Goal: Transaction & Acquisition: Obtain resource

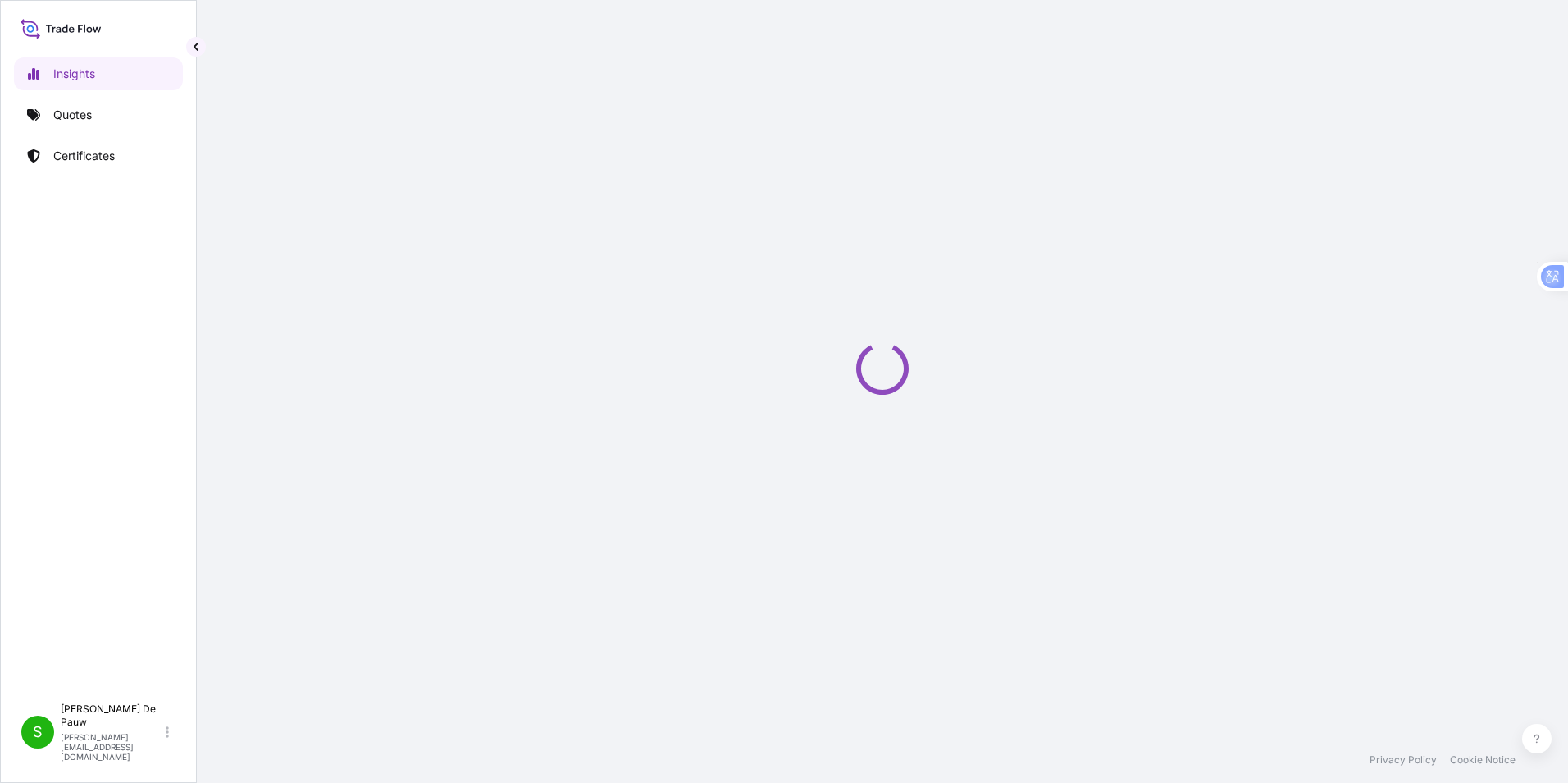
select select "2025"
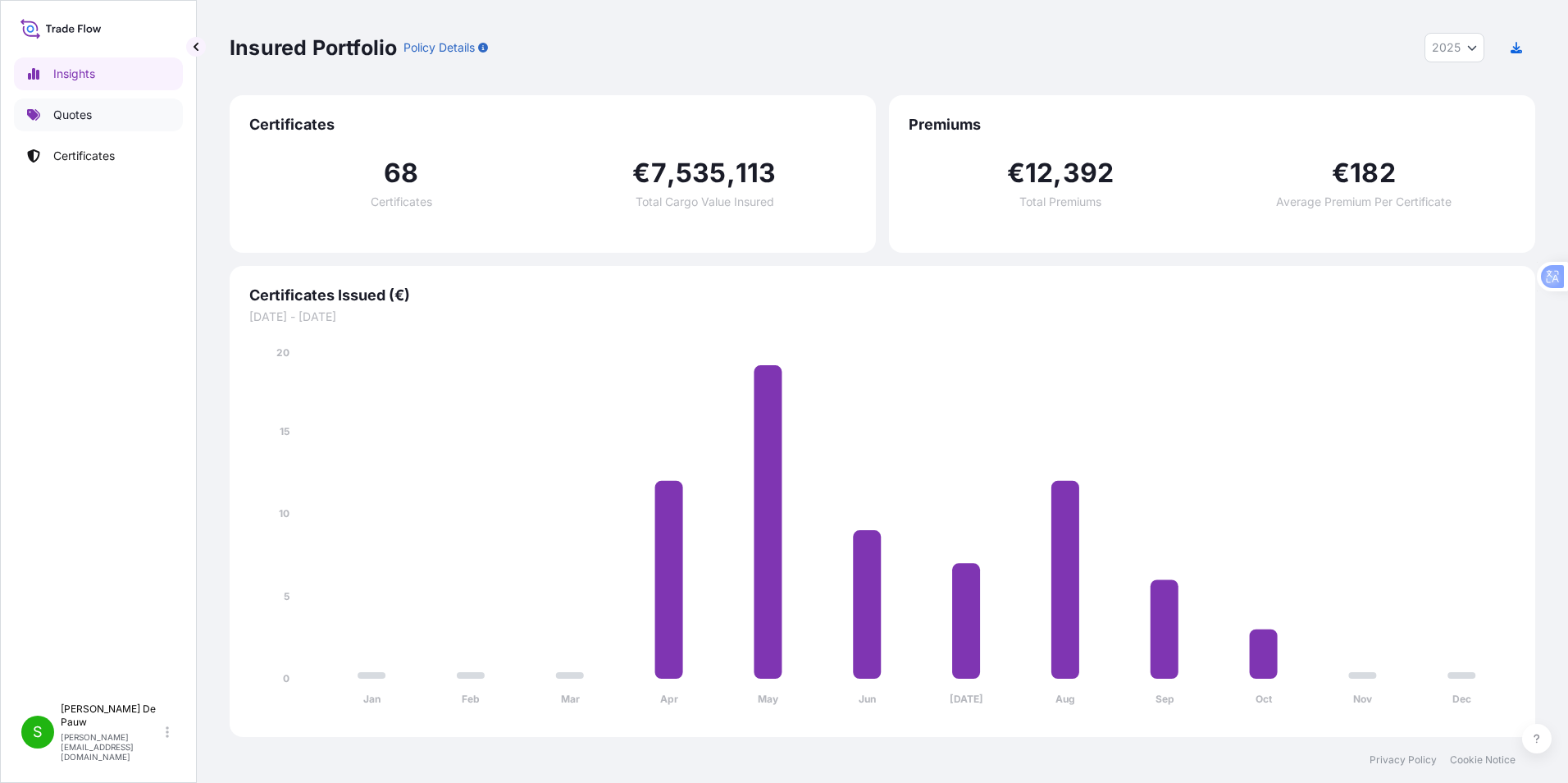
click at [73, 113] on p "Quotes" at bounding box center [73, 115] width 38 height 16
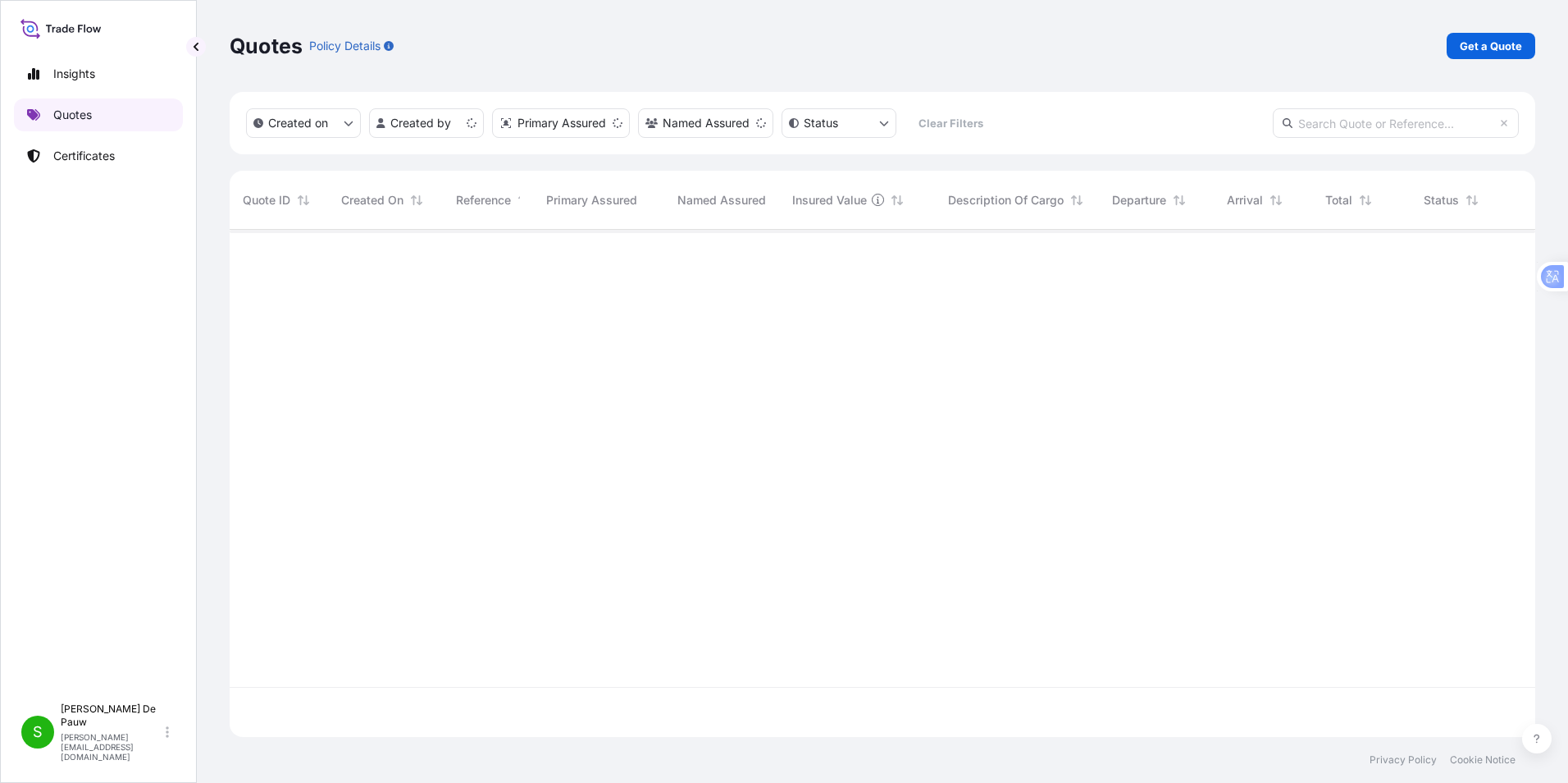
scroll to position [504, 1293]
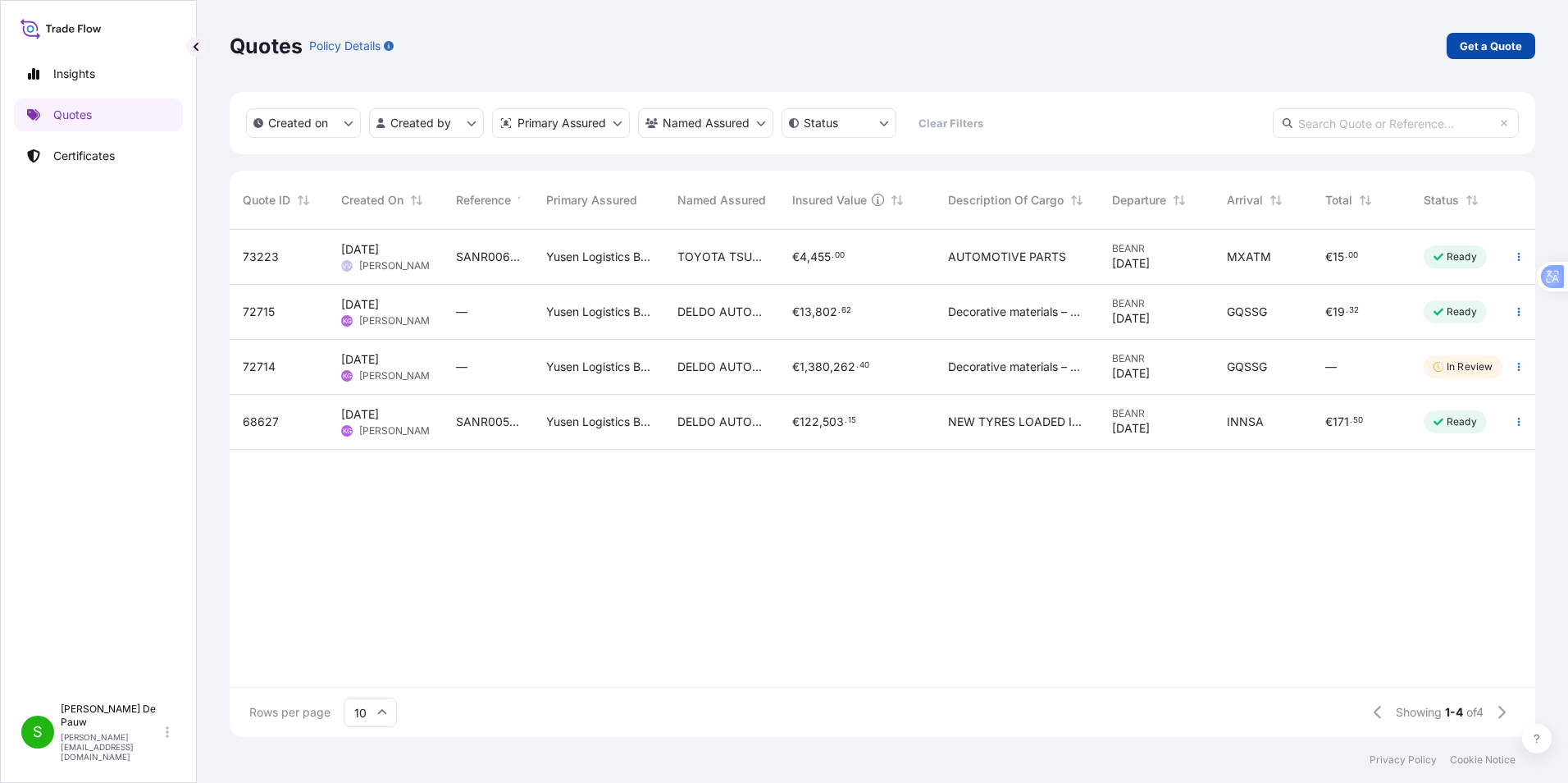
click at [1505, 47] on p "Get a Quote" at bounding box center [1490, 46] width 63 height 16
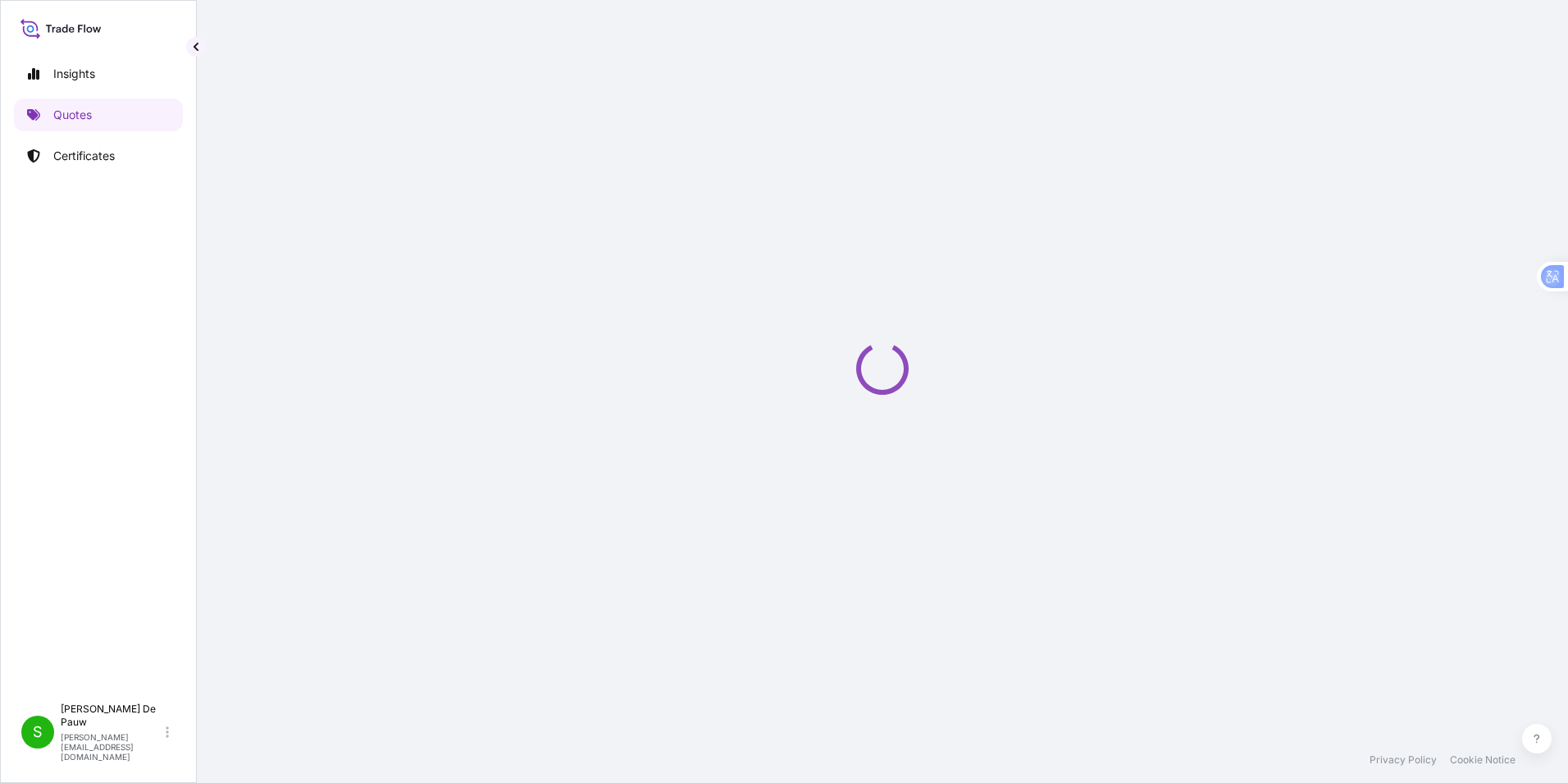
select select "Sea"
select select "21"
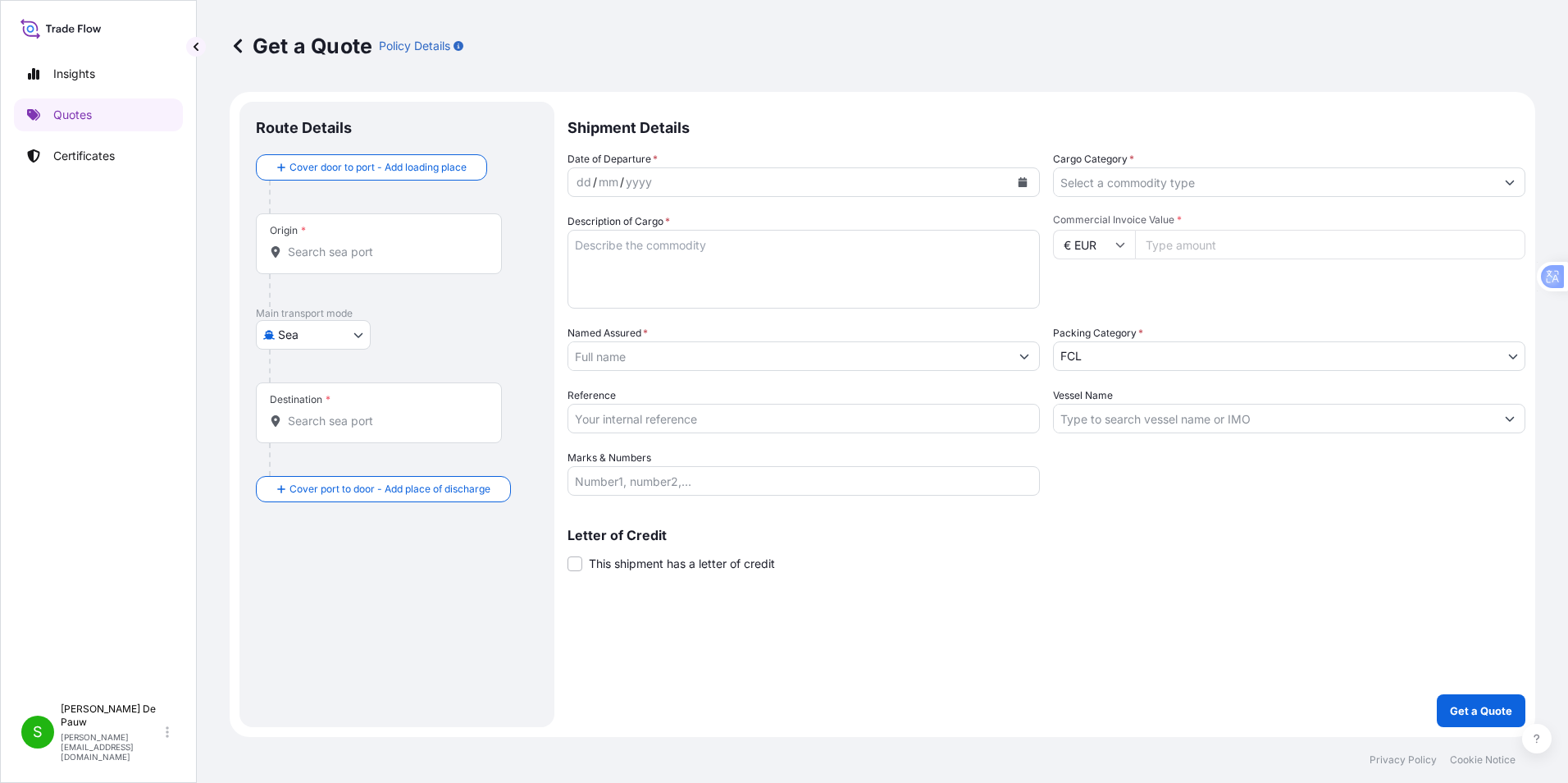
click at [346, 255] on input "Origin *" at bounding box center [384, 252] width 193 height 16
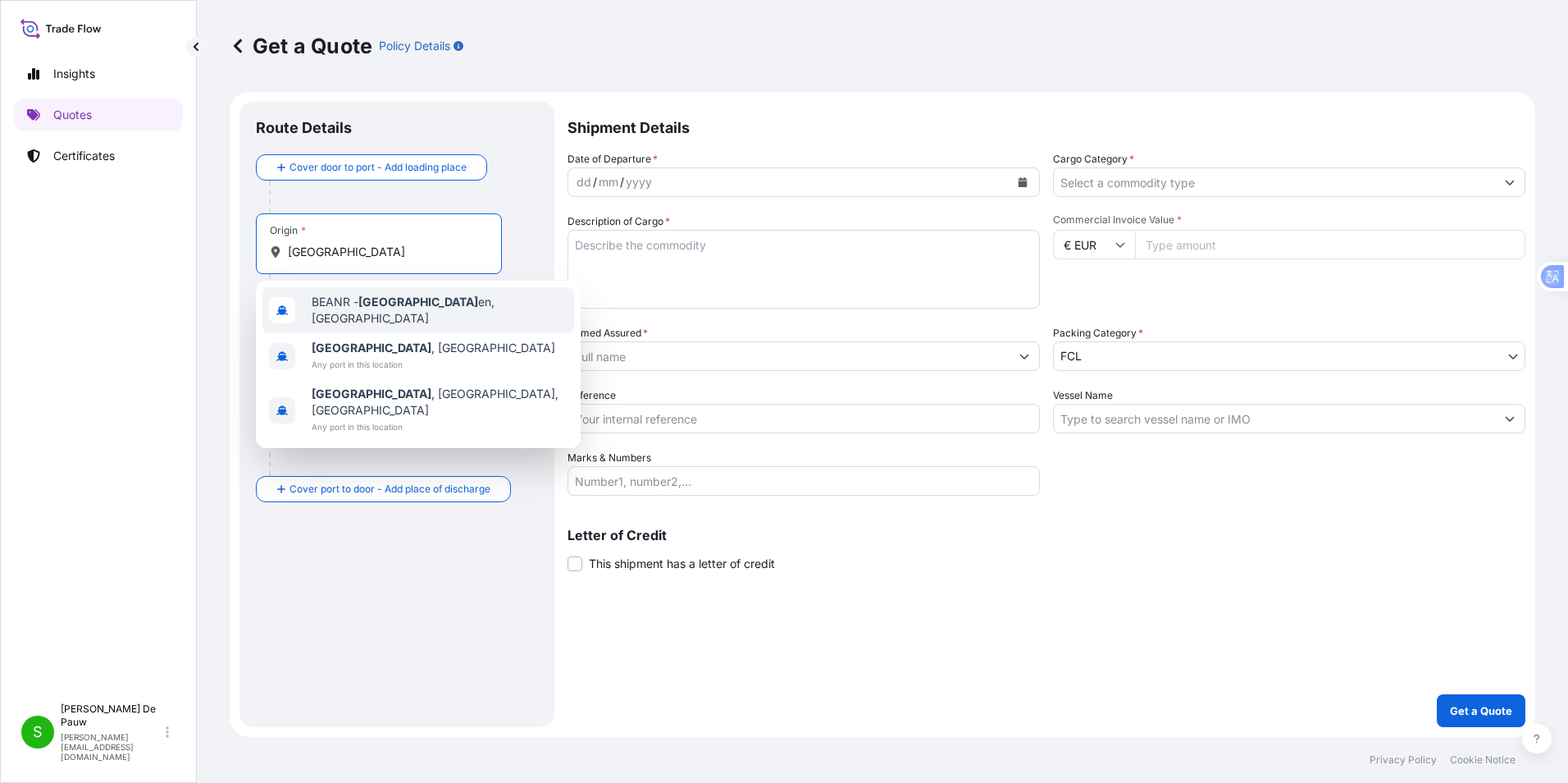
click at [343, 308] on span "BEANR - Antwerp en, Belgium" at bounding box center [440, 310] width 256 height 33
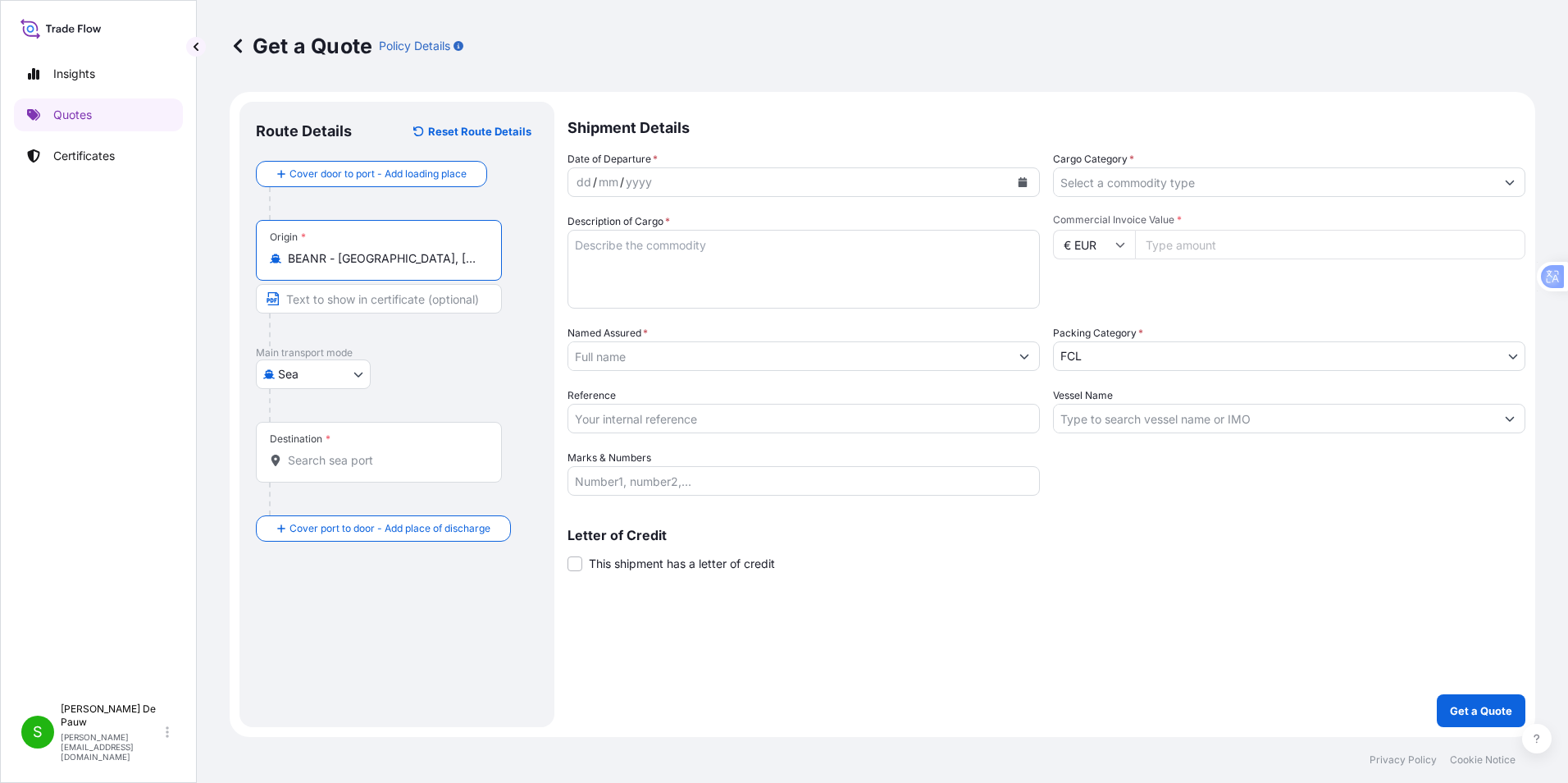
type input "BEANR - Antwerpen, Belgium"
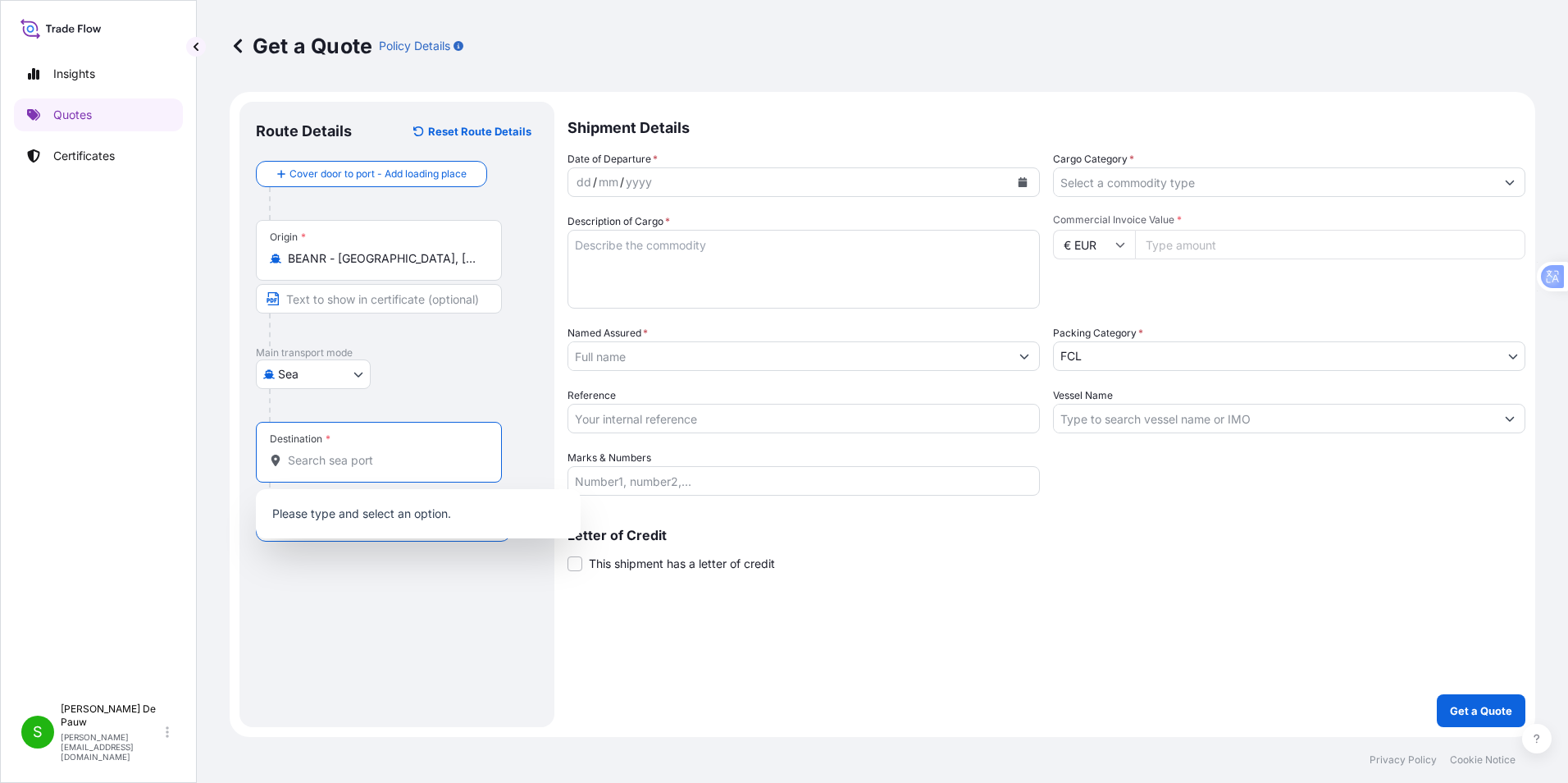
click at [307, 452] on input "Destination *" at bounding box center [384, 460] width 193 height 16
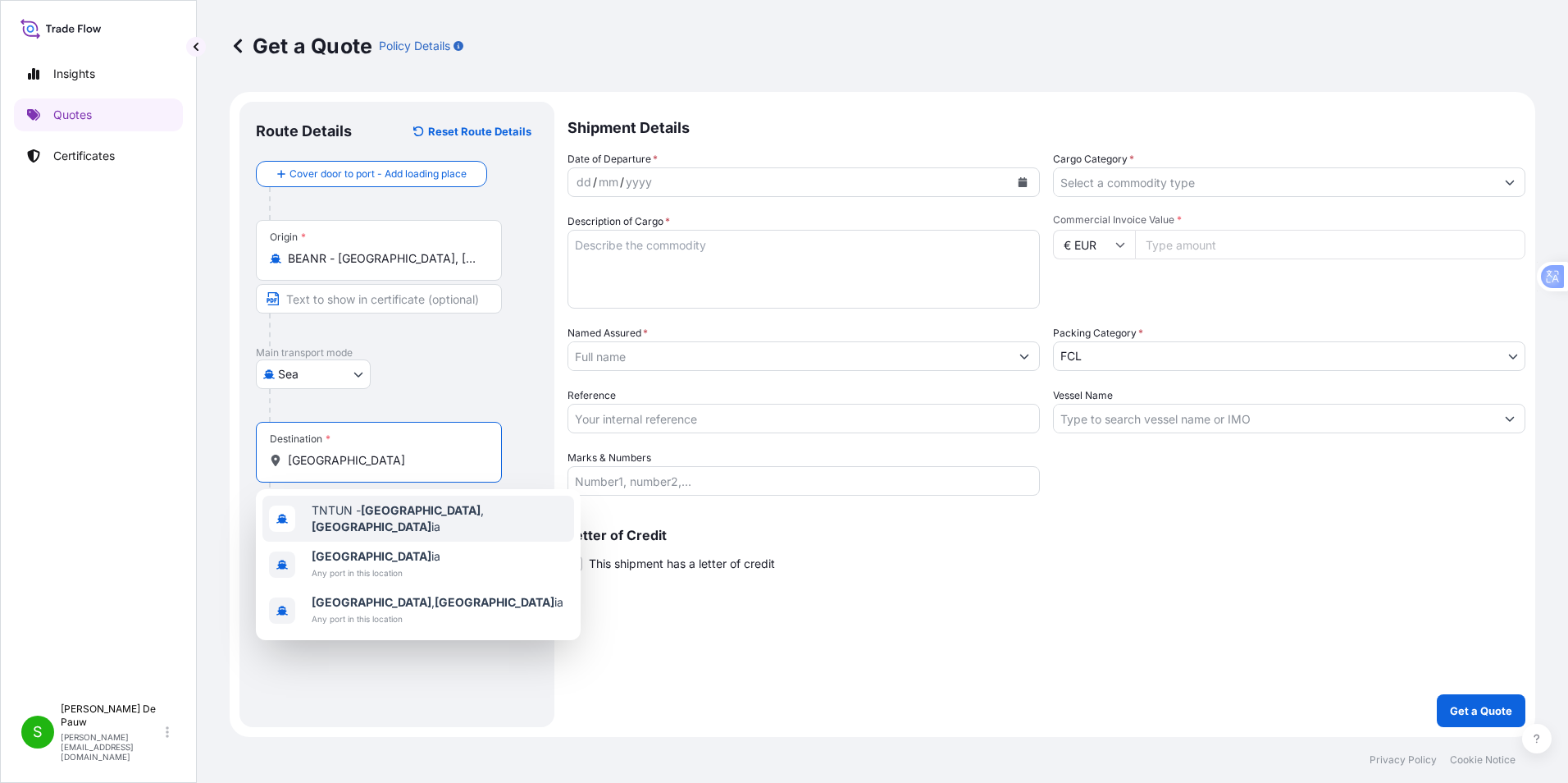
click at [355, 521] on span "TNTUN - Tunis , Tunis ia" at bounding box center [440, 518] width 256 height 33
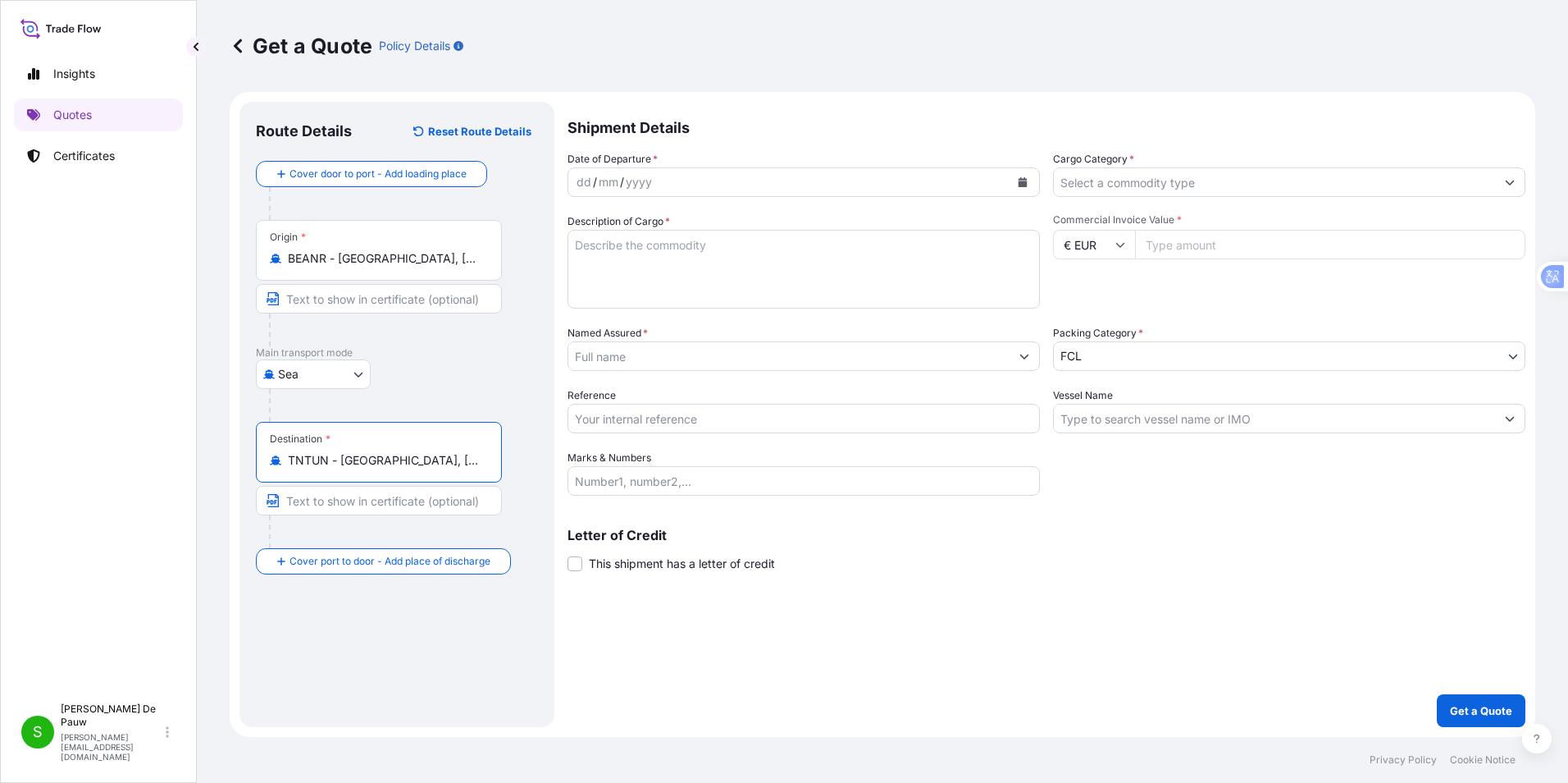
type input "TNTUN - Tunis, Tunisia"
click at [1019, 183] on icon "Calendar" at bounding box center [1023, 181] width 9 height 10
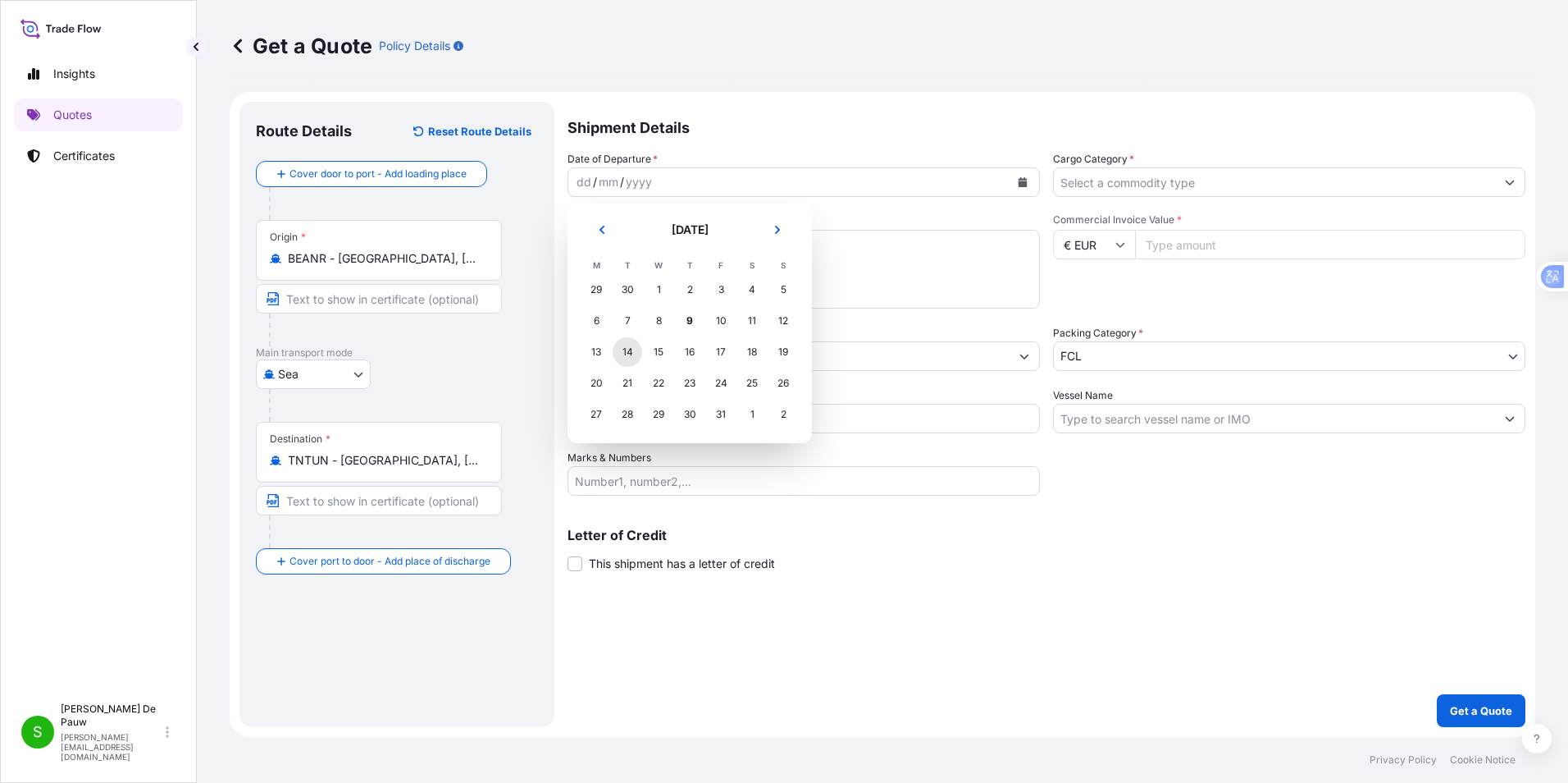
click at [622, 353] on div "14" at bounding box center [627, 352] width 30 height 30
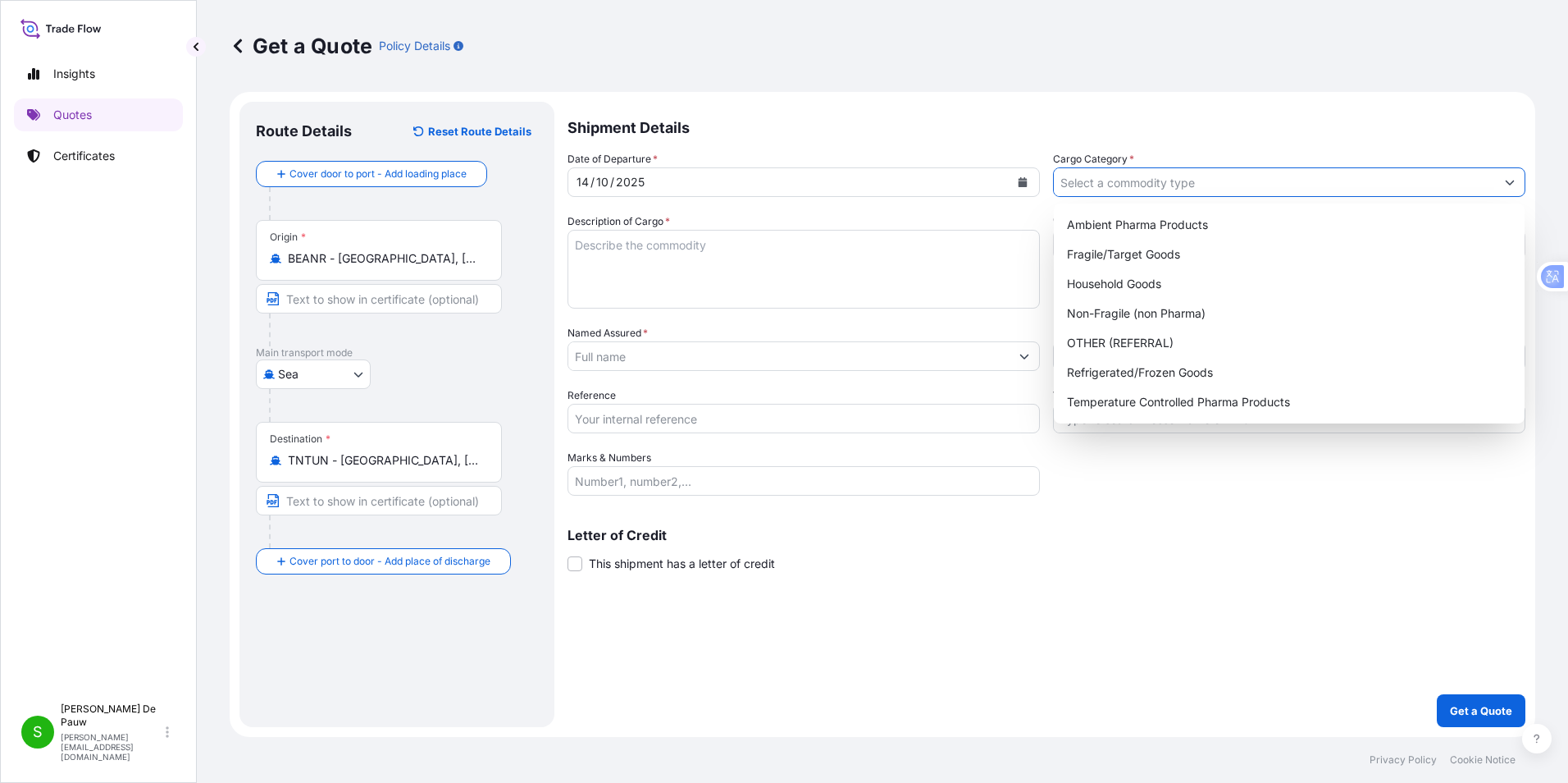
click at [1114, 189] on input "Cargo Category *" at bounding box center [1274, 181] width 441 height 30
click at [1099, 225] on div "Ambient Pharma Products" at bounding box center [1289, 224] width 458 height 30
type input "Ambient Pharma Products"
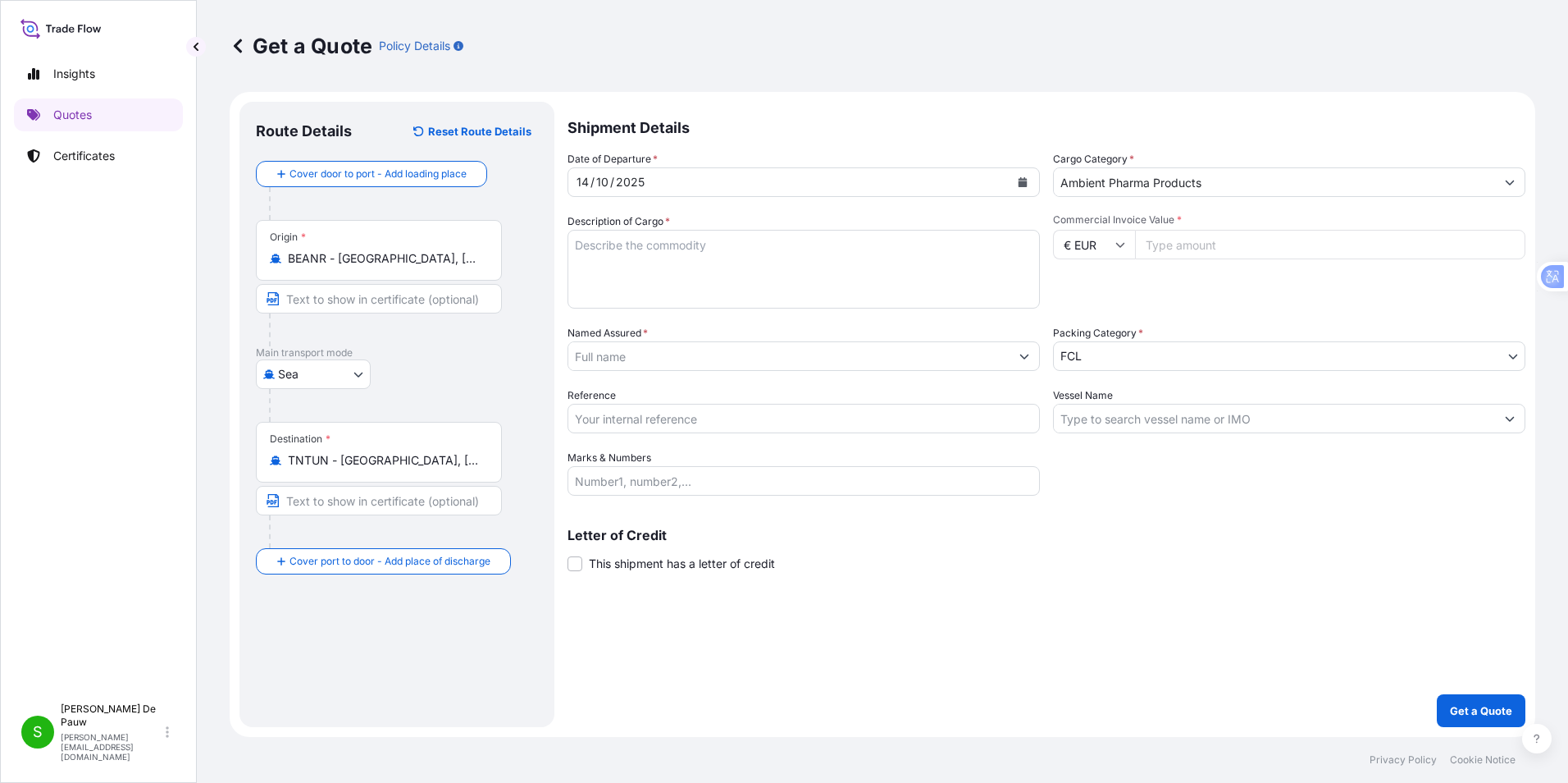
click at [1122, 247] on icon at bounding box center [1120, 244] width 10 height 10
drag, startPoint x: 1100, startPoint y: 363, endPoint x: 1121, endPoint y: 329, distance: 40.0
click at [1102, 363] on div "$ USD" at bounding box center [1094, 358] width 69 height 31
type input "$ USD"
click at [1161, 250] on input "Commercial Invoice Value *" at bounding box center [1329, 244] width 390 height 30
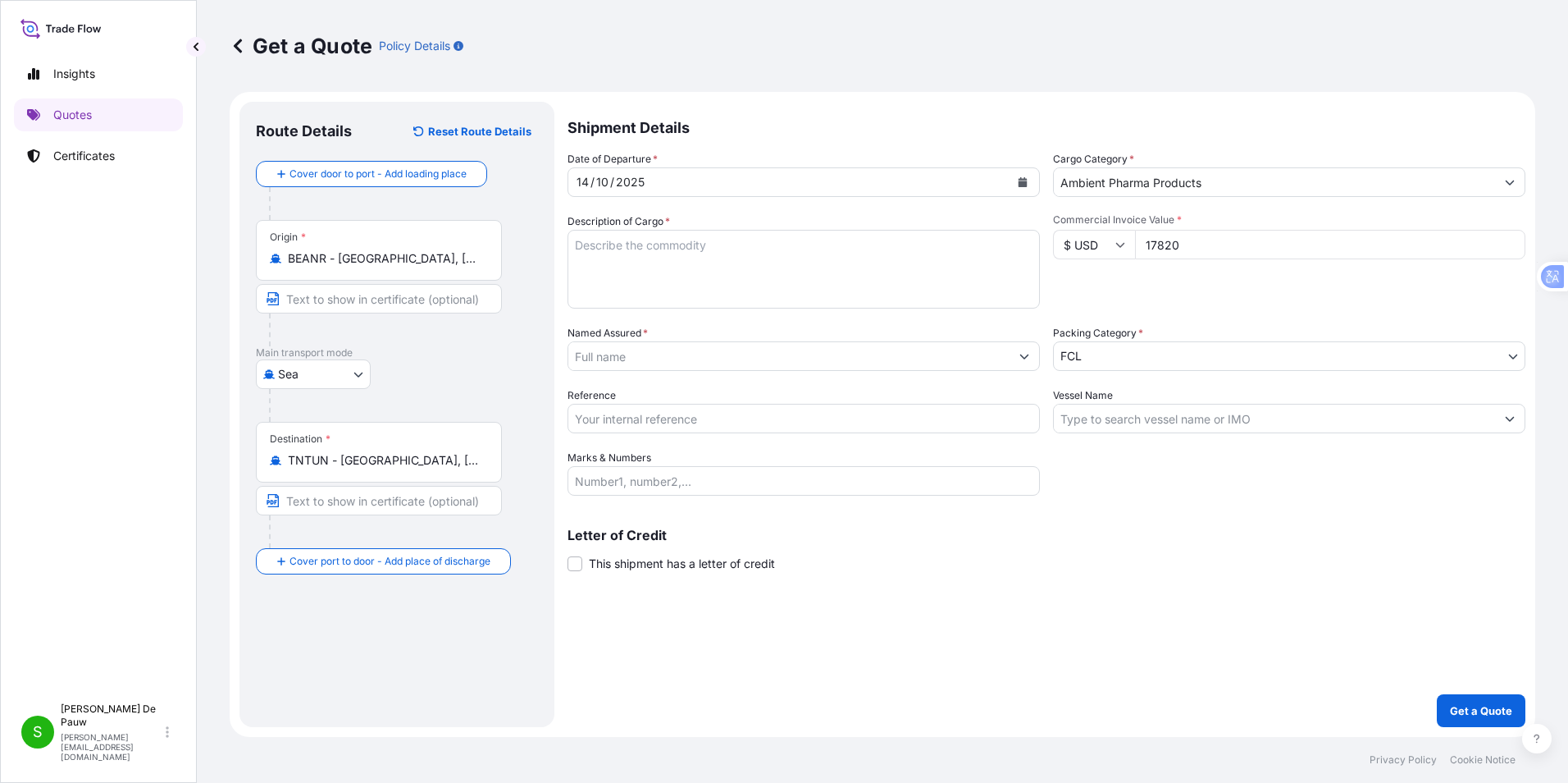
type input "17820"
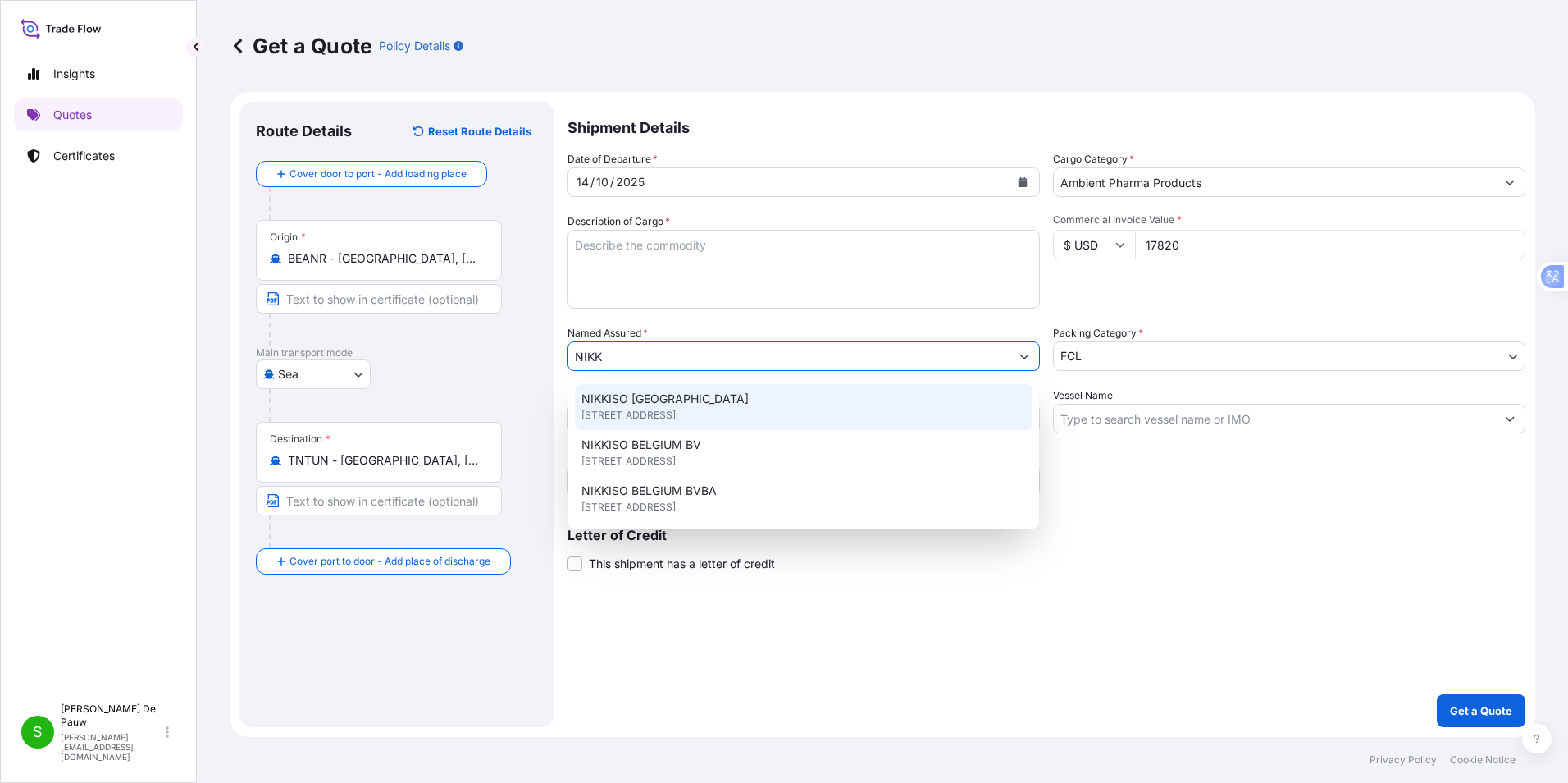
click at [643, 404] on span "NIKKISO BELGIUM" at bounding box center [665, 398] width 167 height 16
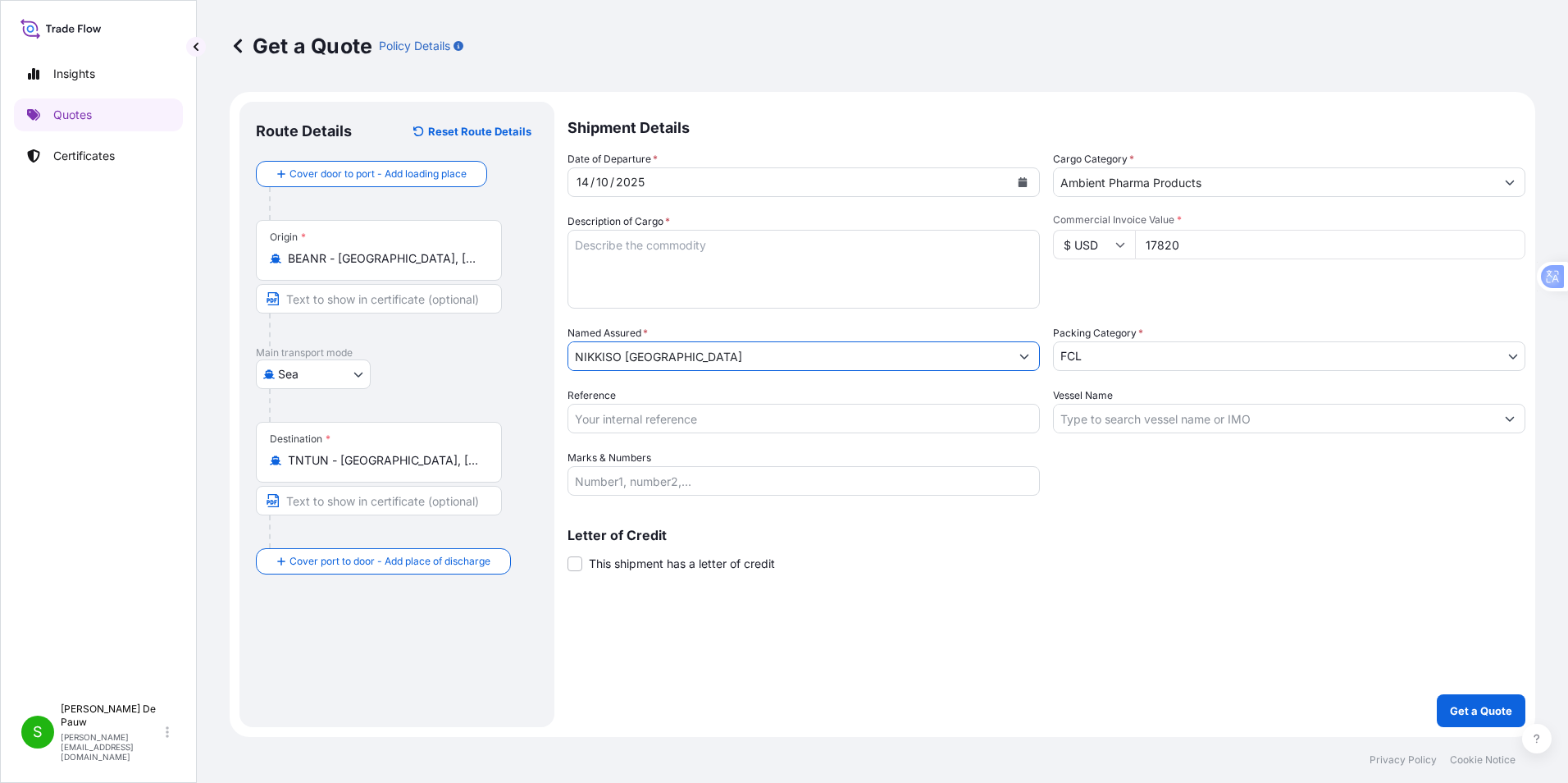
click at [687, 353] on input "NIKKISO BELGIUM" at bounding box center [789, 356] width 441 height 30
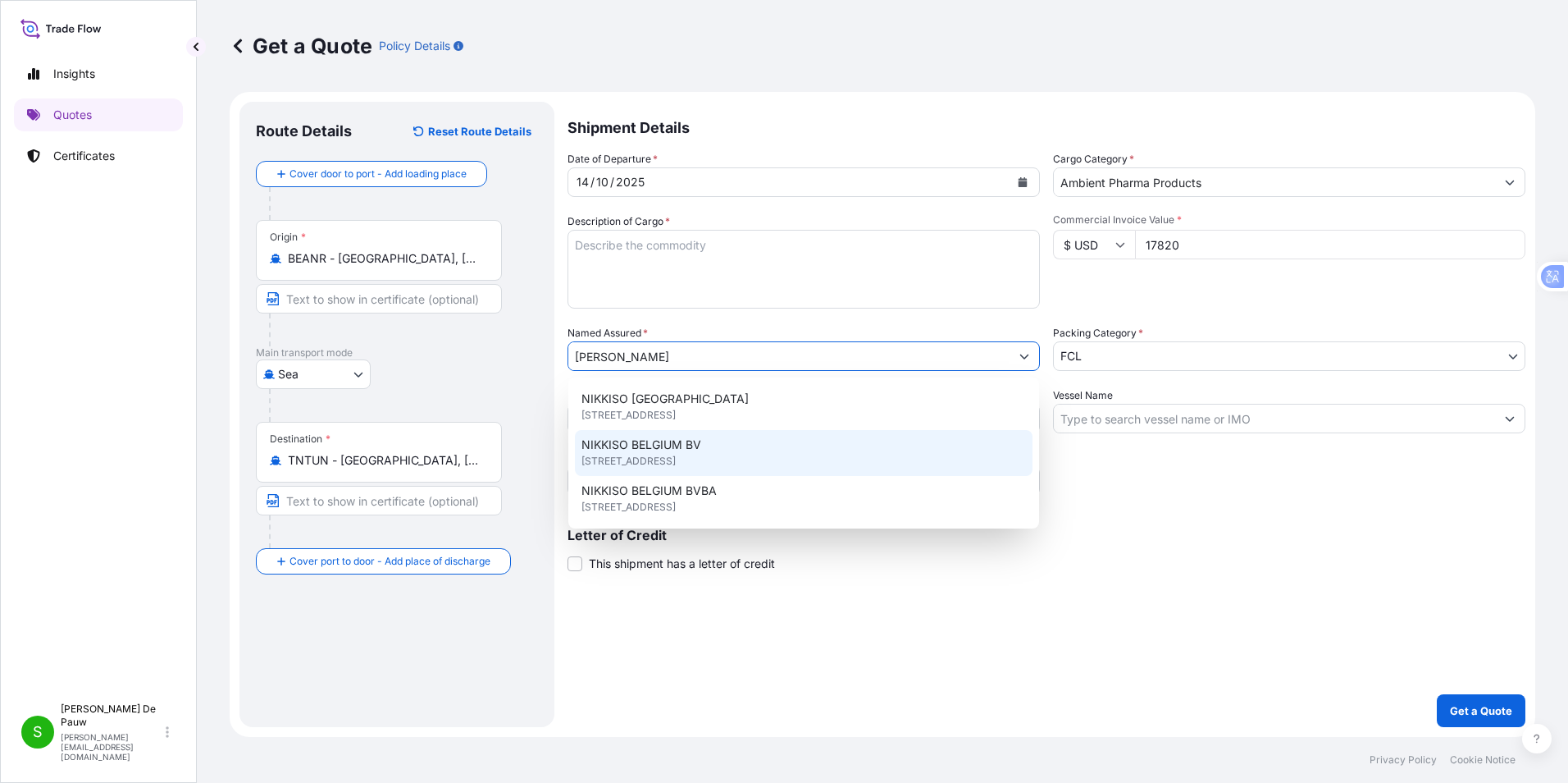
click at [686, 451] on span "NIKKISO BELGIUM BV" at bounding box center [641, 445] width 120 height 16
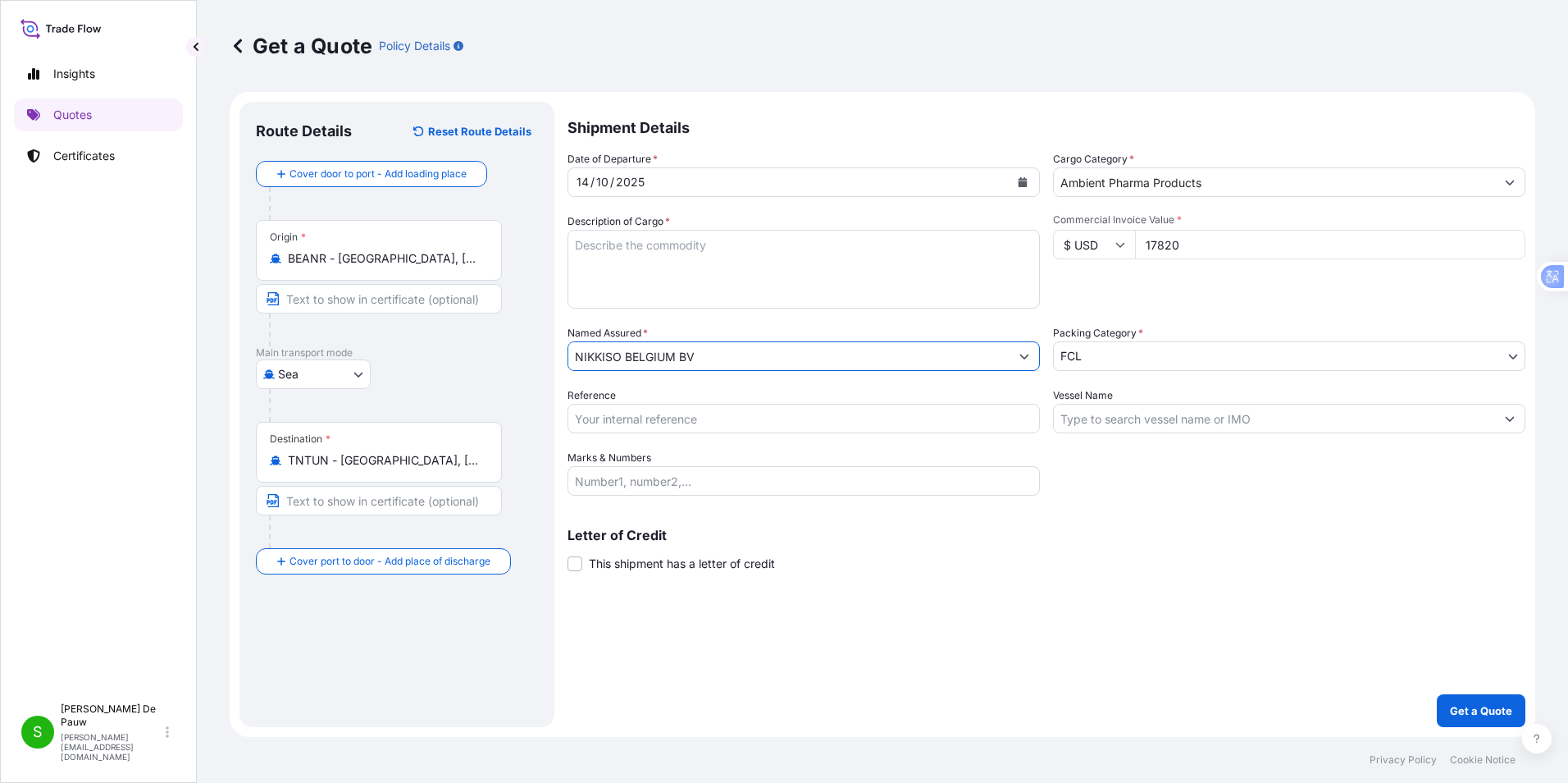
type input "NIKKISO BELGIUM BV"
click at [610, 425] on input "Reference" at bounding box center [803, 418] width 472 height 30
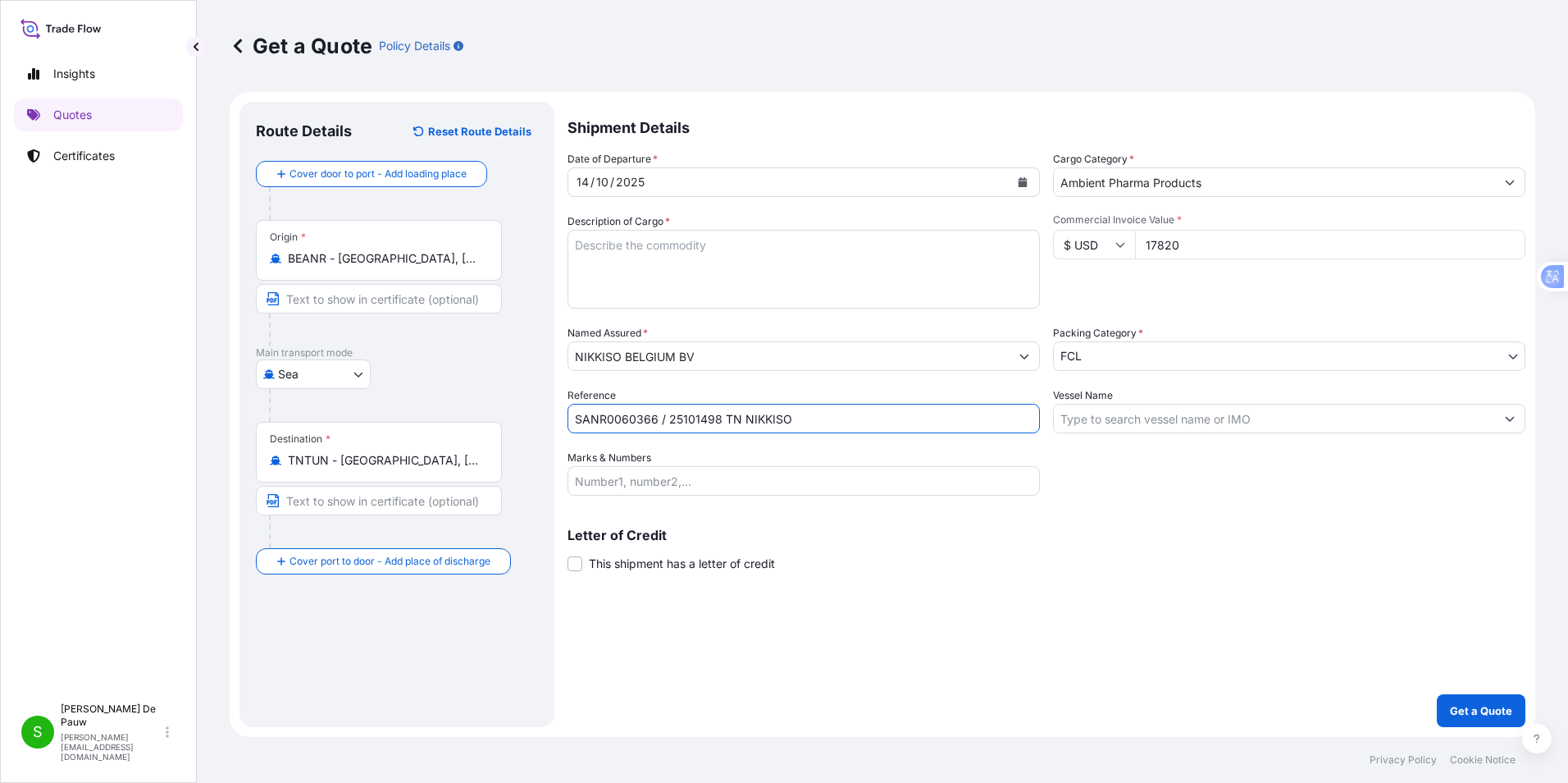
type input "SANR0060366 / 25101498 TN NIKKISO"
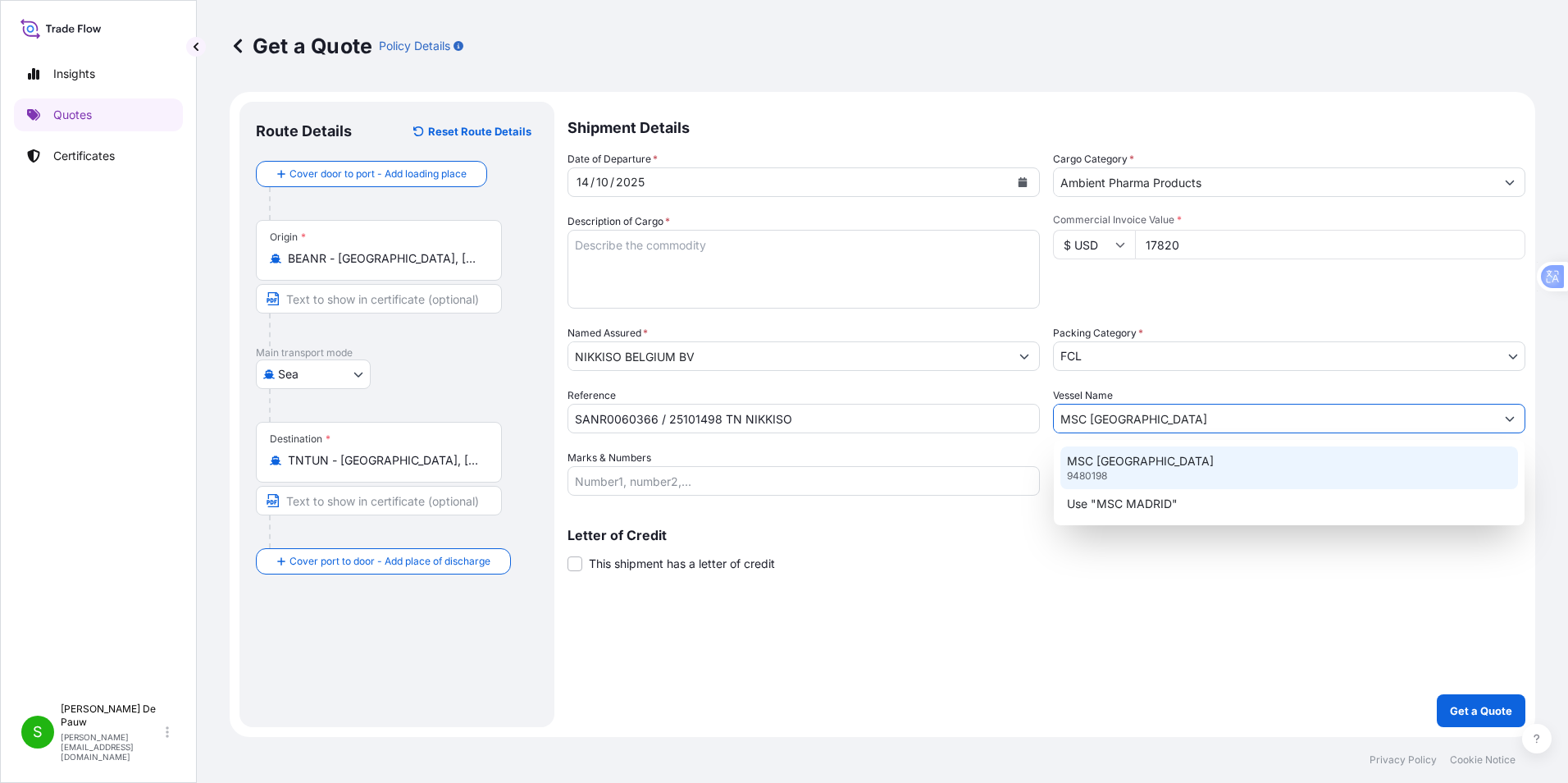
click at [1085, 469] on p "9480198" at bounding box center [1086, 475] width 40 height 13
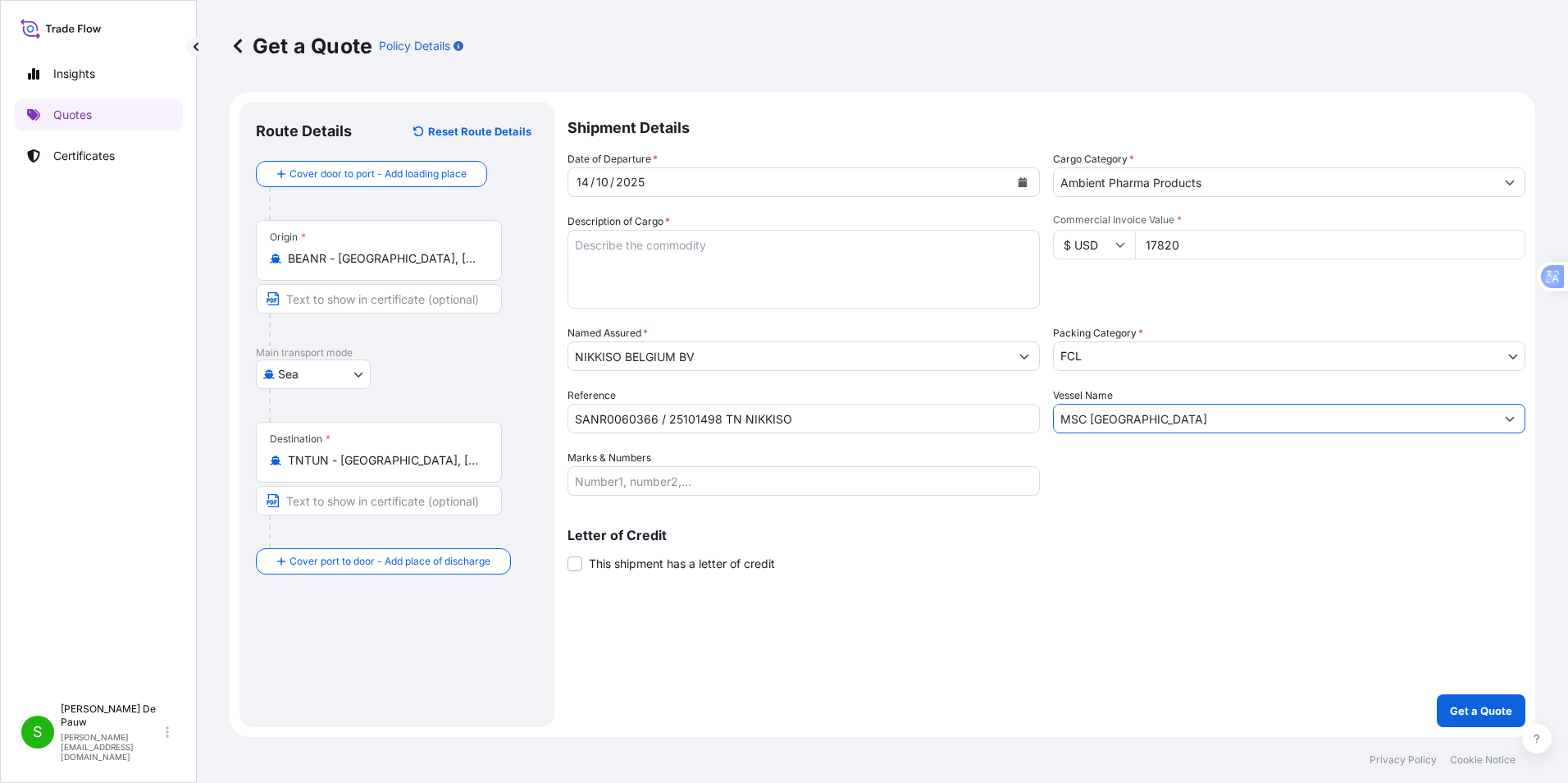
type input "MSC MADRID"
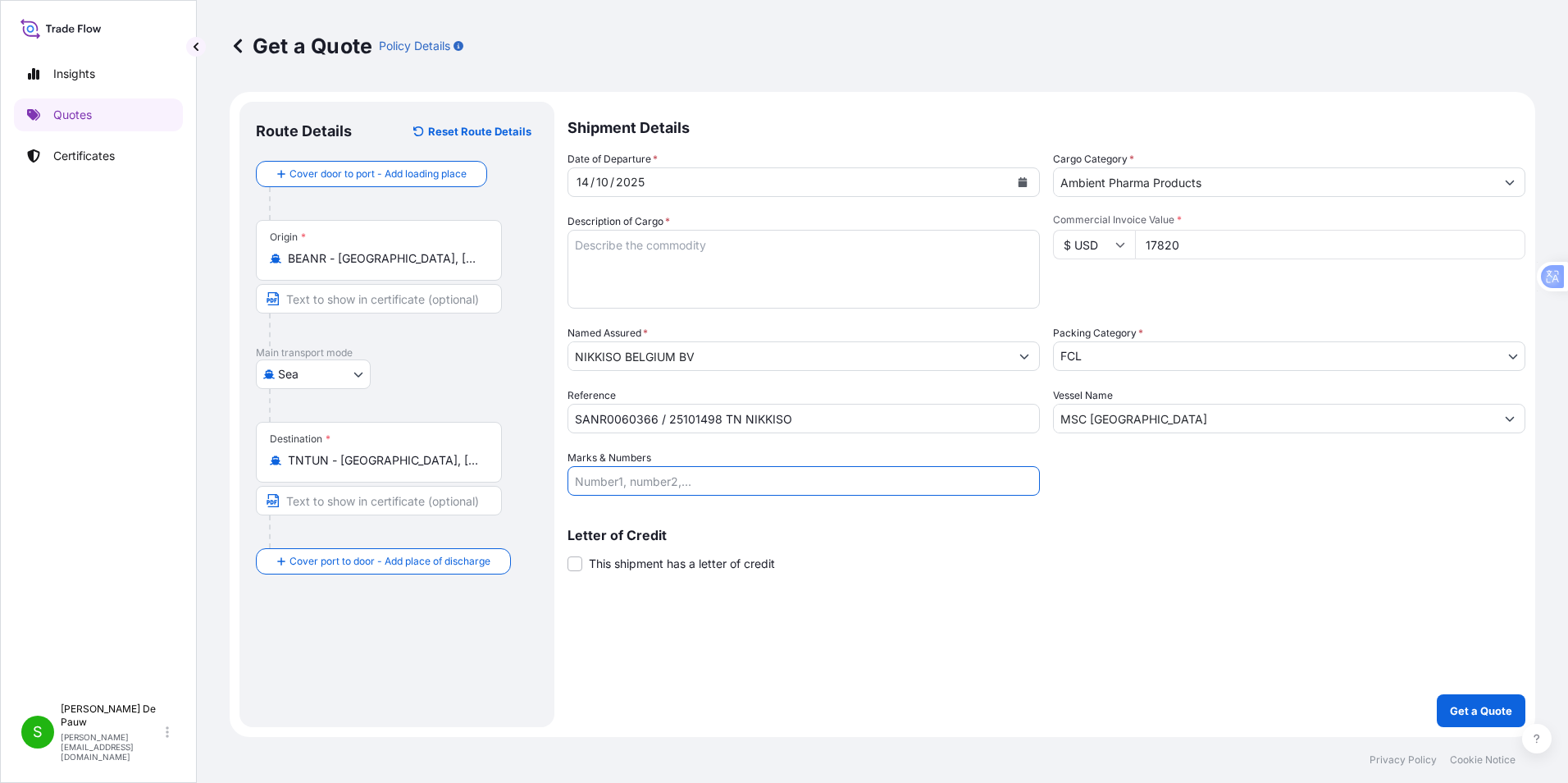
click at [620, 479] on input "Marks & Numbers" at bounding box center [803, 481] width 472 height 30
type input "25101498 TN"
click at [1491, 707] on p "Get a Quote" at bounding box center [1481, 710] width 63 height 16
click at [630, 268] on textarea "Description of Cargo *" at bounding box center [803, 269] width 472 height 79
click at [604, 268] on textarea "Description of Cargo *" at bounding box center [803, 269] width 472 height 79
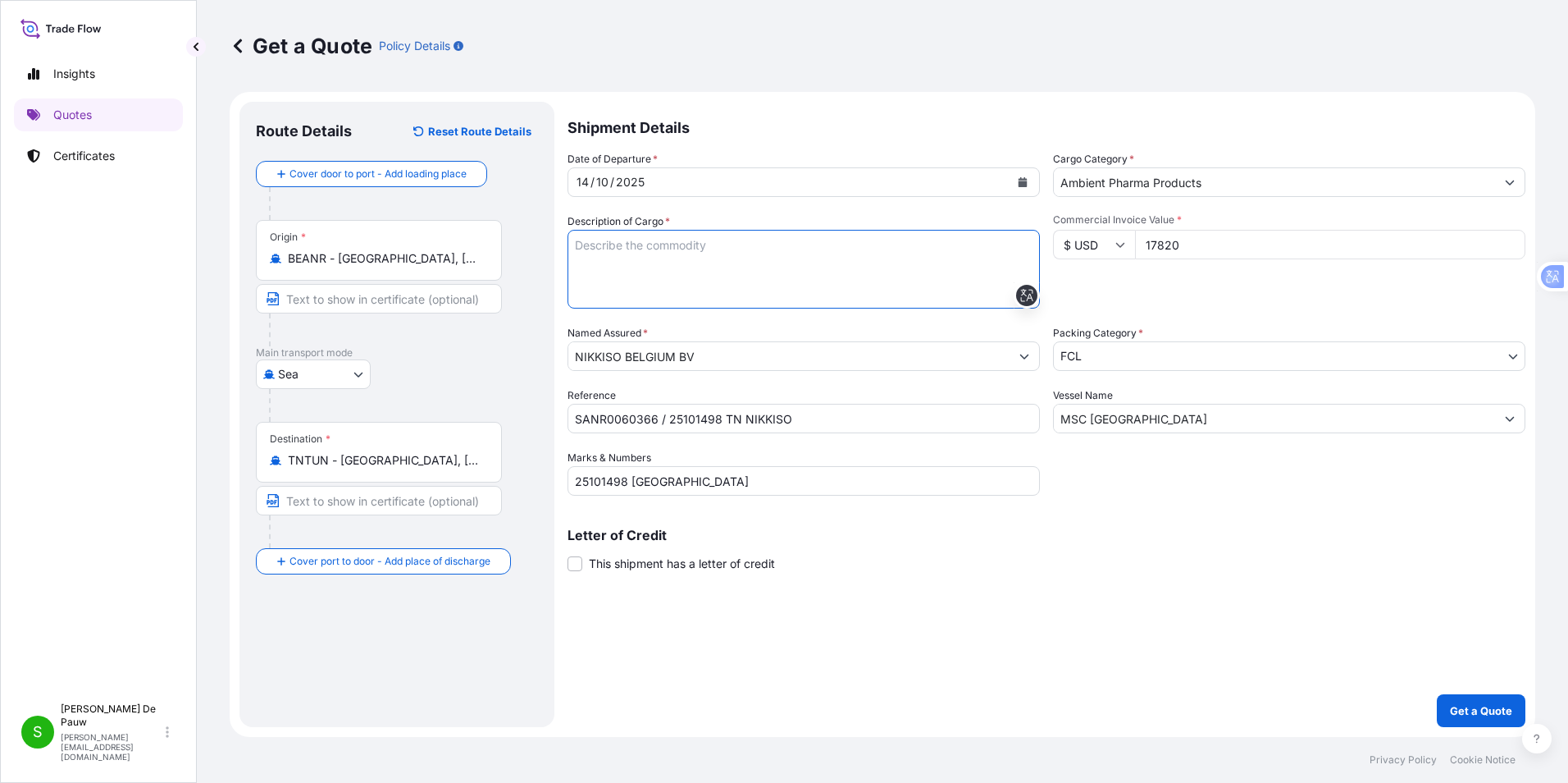
paste textarea "MEDICAL DEVICES HS CODES: 30049000 REEFER TEMPERATURE SET AT +20C"
type textarea "MEDICAL DEVICES HS CODES: 30049000 REEFER TEMPERATURE SET AT +20C"
click at [1473, 711] on p "Get a Quote" at bounding box center [1481, 710] width 63 height 16
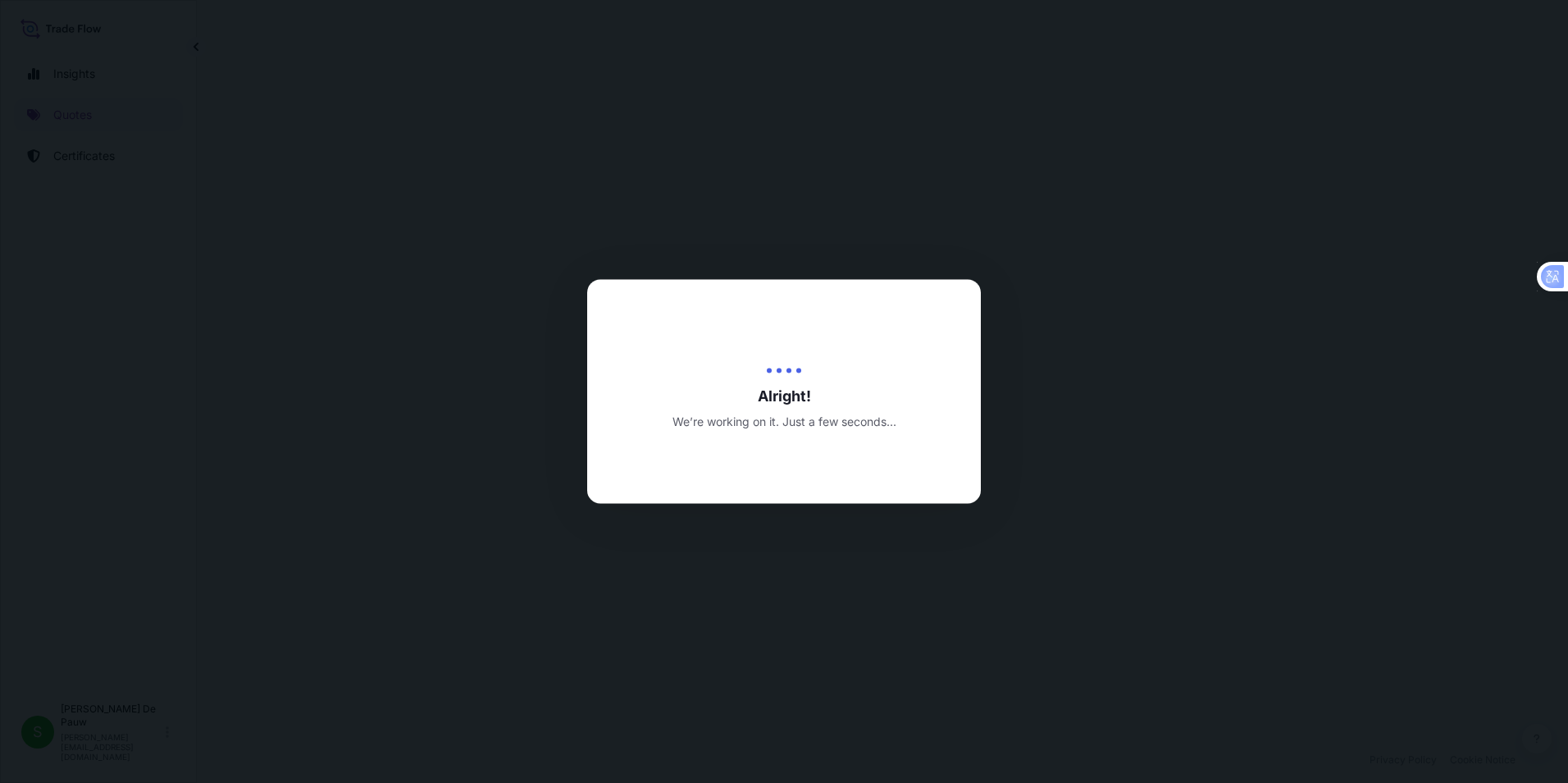
select select "Sea"
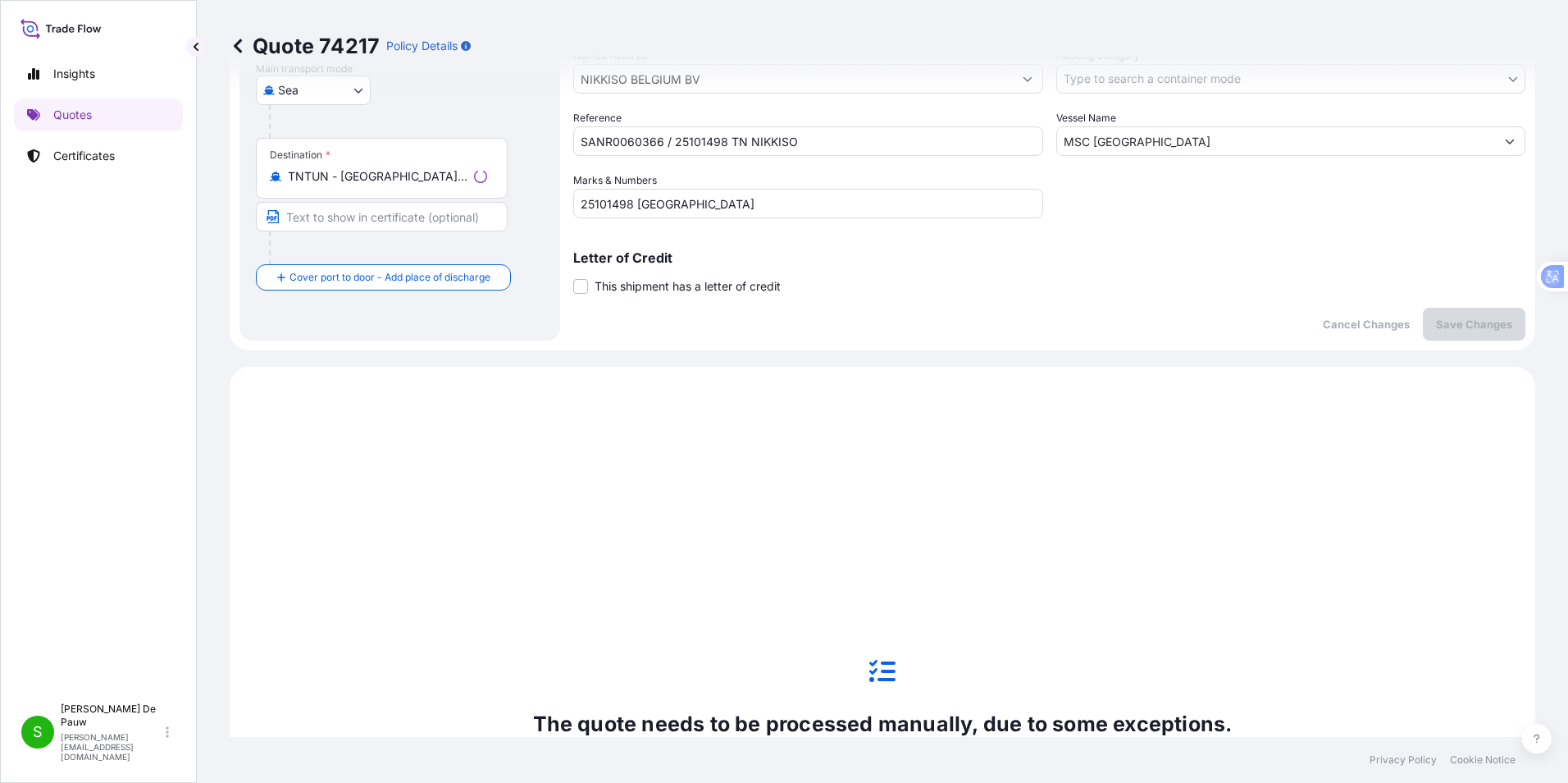
scroll to position [562, 0]
